Goal: Task Accomplishment & Management: Complete application form

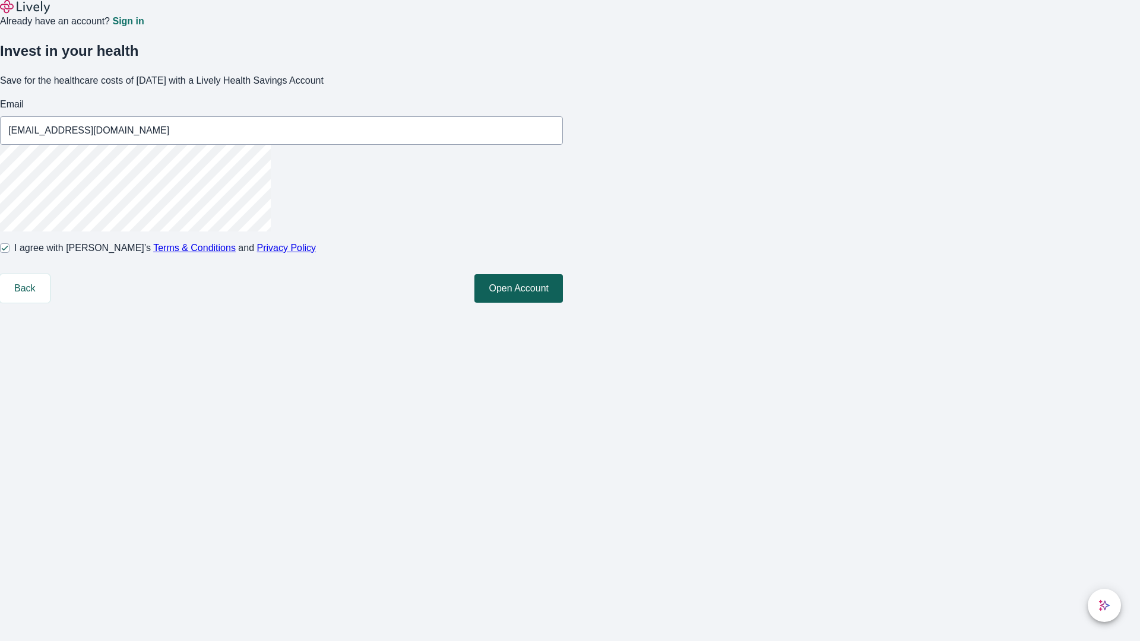
click at [563, 303] on button "Open Account" at bounding box center [519, 288] width 88 height 29
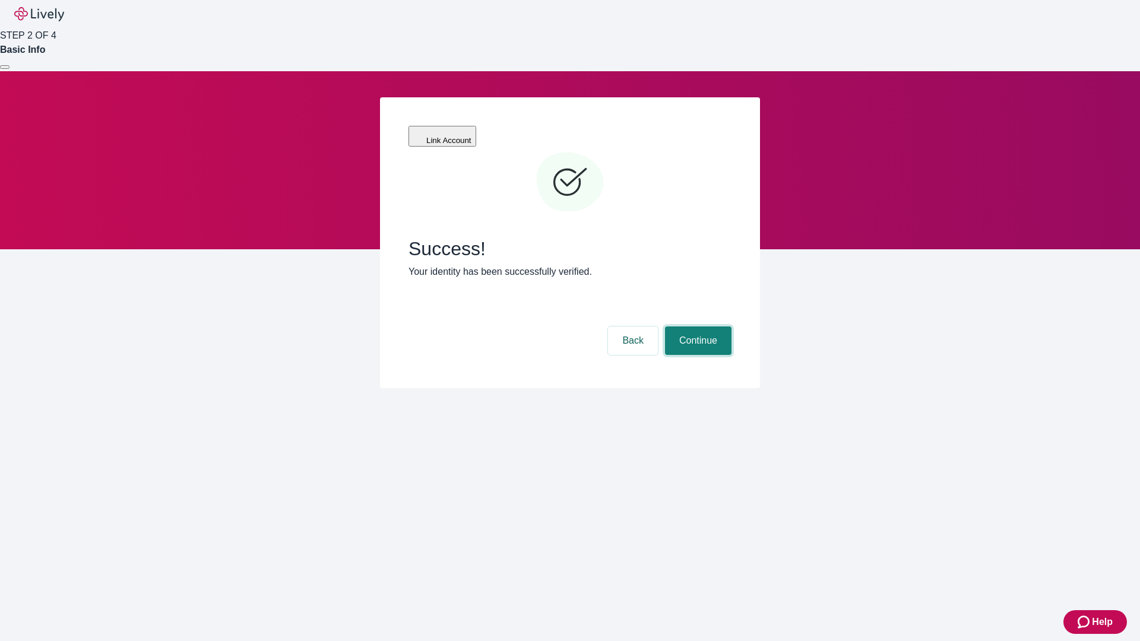
click at [697, 327] on button "Continue" at bounding box center [698, 341] width 67 height 29
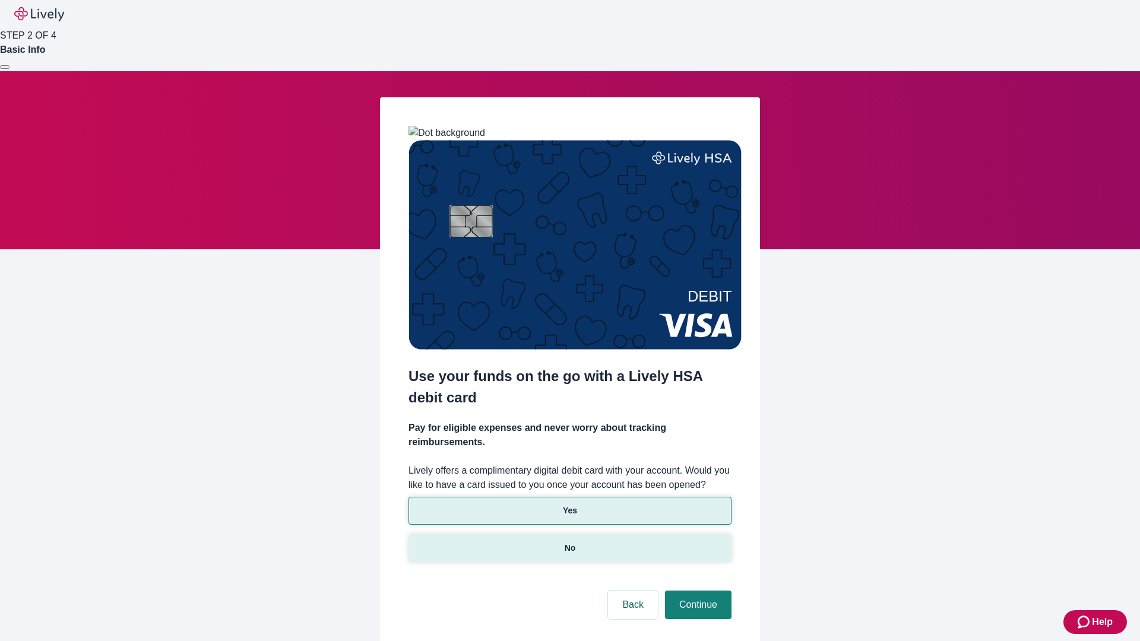
click at [570, 542] on p "No" at bounding box center [570, 548] width 11 height 12
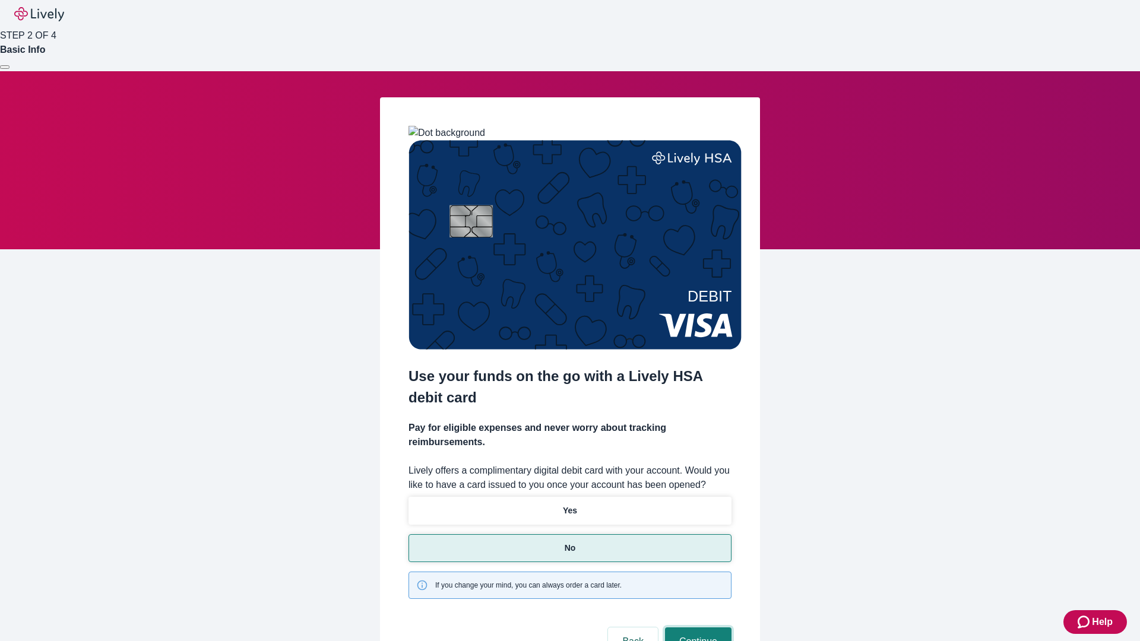
click at [697, 628] on button "Continue" at bounding box center [698, 642] width 67 height 29
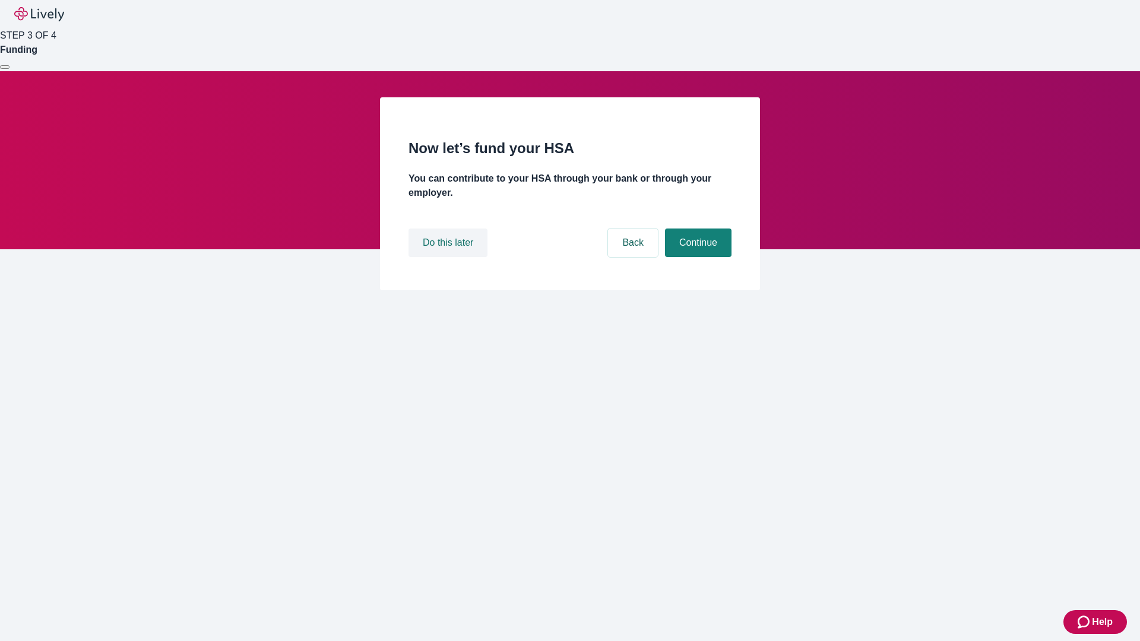
click at [450, 257] on button "Do this later" at bounding box center [448, 243] width 79 height 29
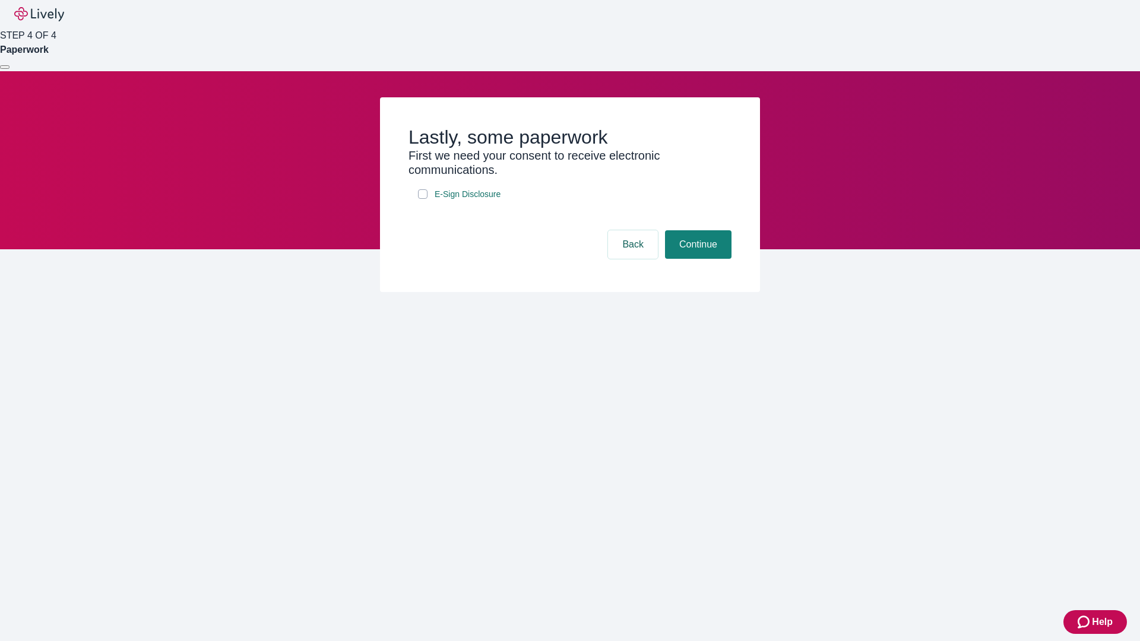
click at [423, 199] on input "E-Sign Disclosure" at bounding box center [423, 194] width 10 height 10
checkbox input "true"
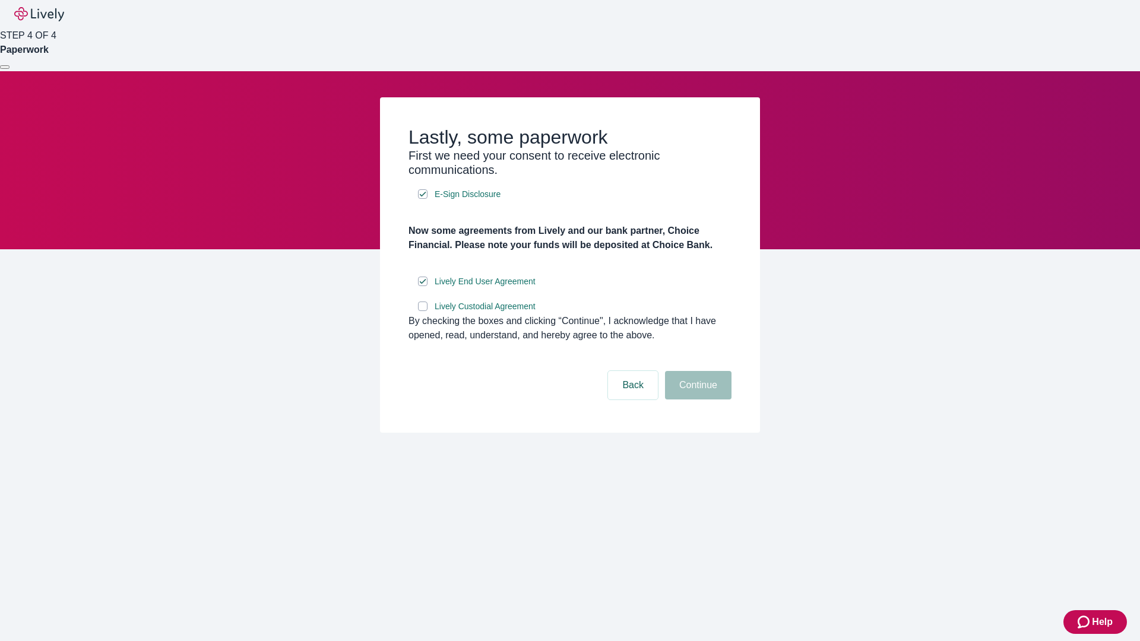
click at [423, 311] on input "Lively Custodial Agreement" at bounding box center [423, 307] width 10 height 10
checkbox input "true"
click at [697, 400] on button "Continue" at bounding box center [698, 385] width 67 height 29
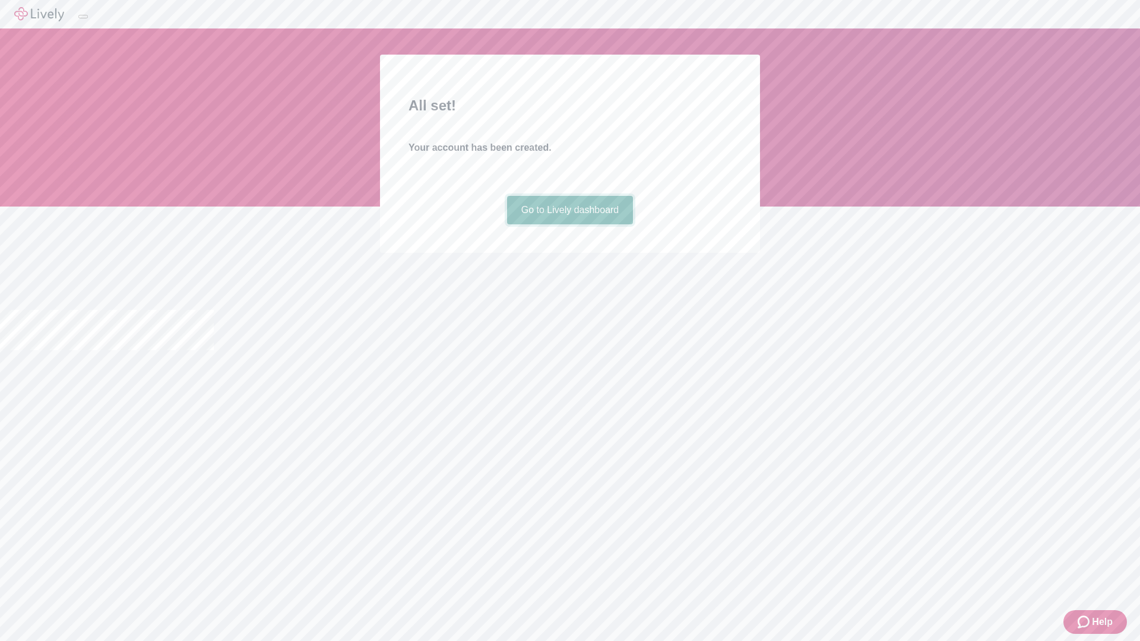
click at [570, 225] on link "Go to Lively dashboard" at bounding box center [570, 210] width 127 height 29
